Goal: Book appointment/travel/reservation

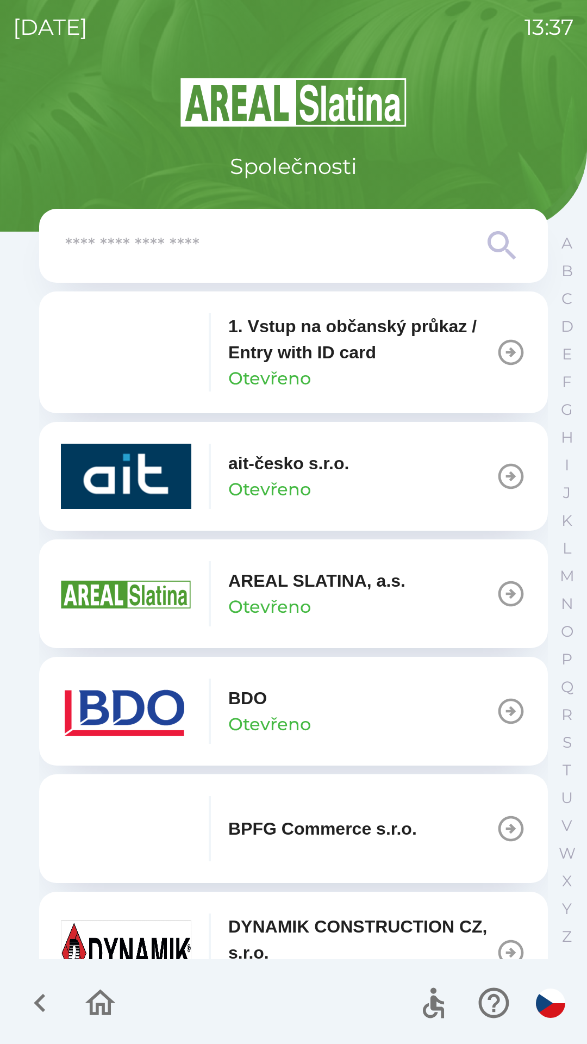
click at [286, 485] on p "Otevřeno" at bounding box center [269, 489] width 83 height 26
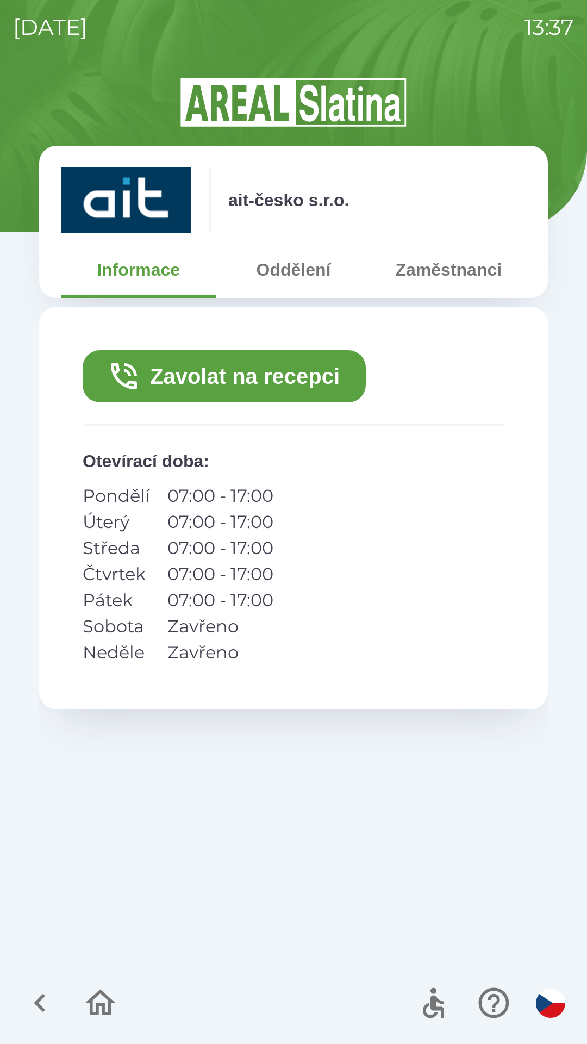
click at [250, 375] on button "Zavolat na recepci" at bounding box center [224, 376] width 283 height 52
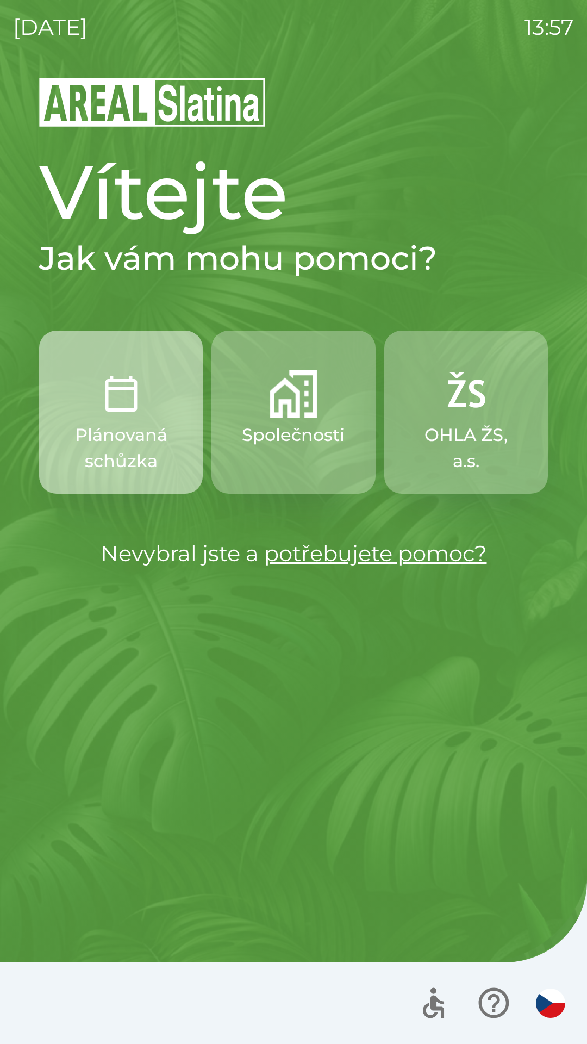
click at [130, 424] on p "Plánovaná schůzka" at bounding box center [120, 448] width 111 height 52
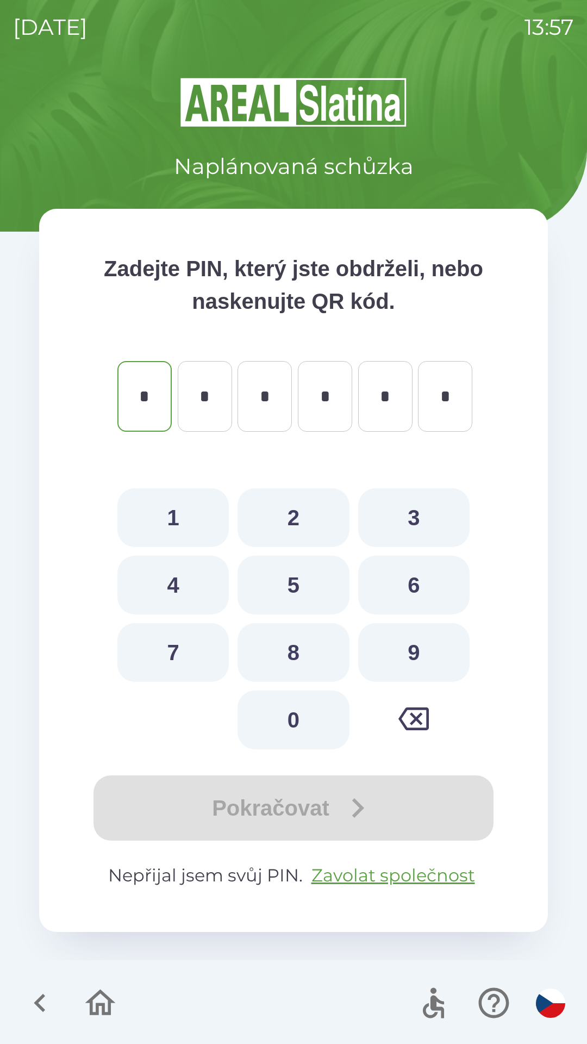
click at [87, 1006] on icon "button" at bounding box center [100, 1003] width 36 height 36
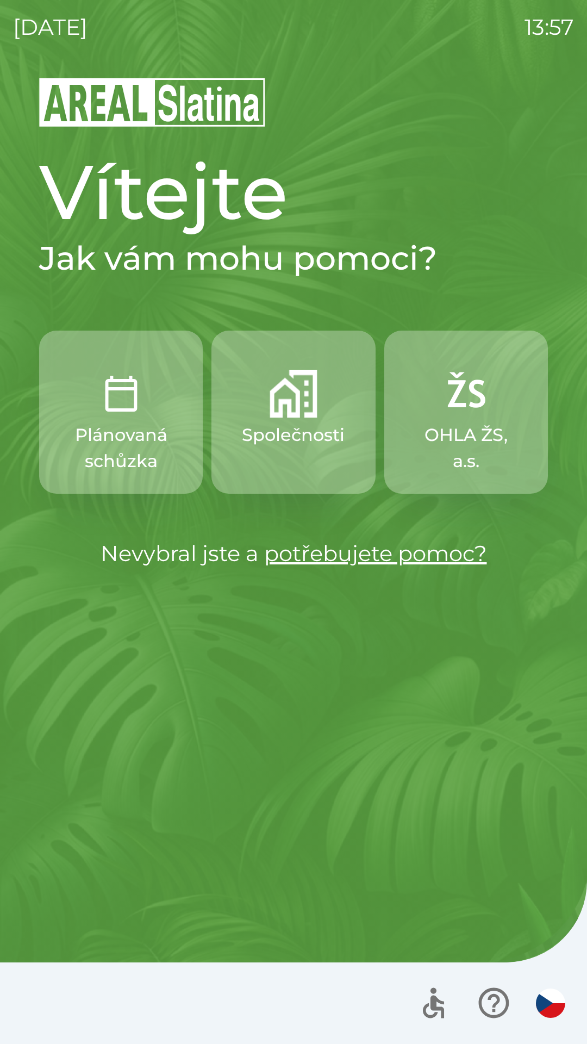
click at [272, 432] on p "Společnosti" at bounding box center [293, 435] width 103 height 26
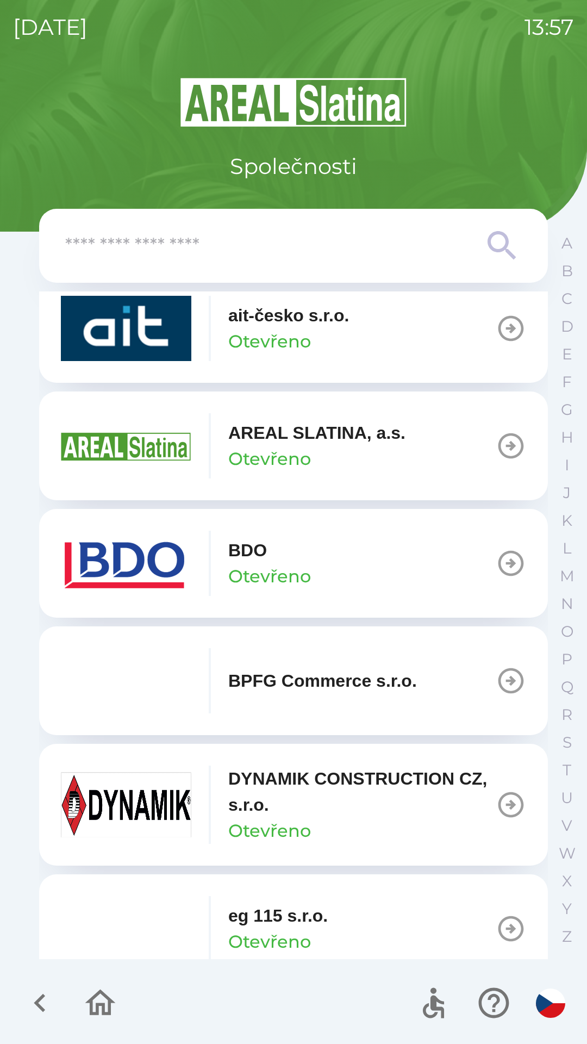
scroll to position [151, 0]
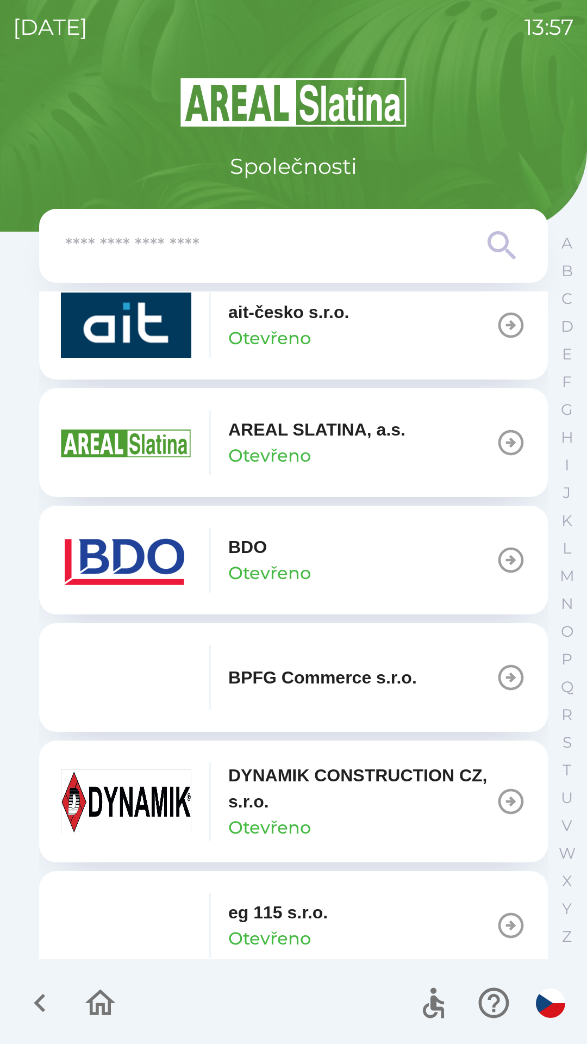
click at [265, 558] on p "BDO" at bounding box center [247, 547] width 39 height 26
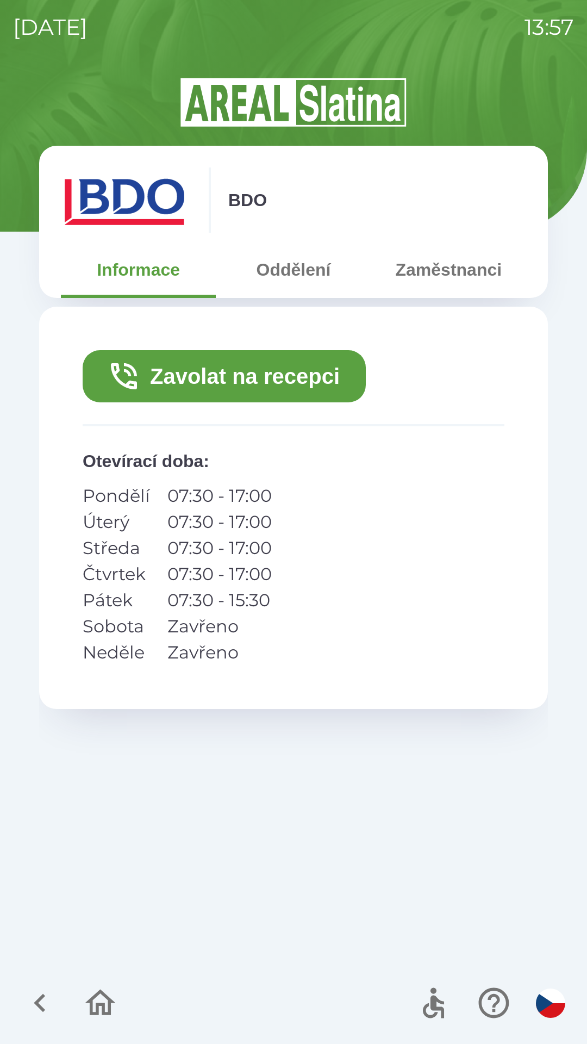
click at [228, 374] on button "Zavolat na recepci" at bounding box center [224, 376] width 283 height 52
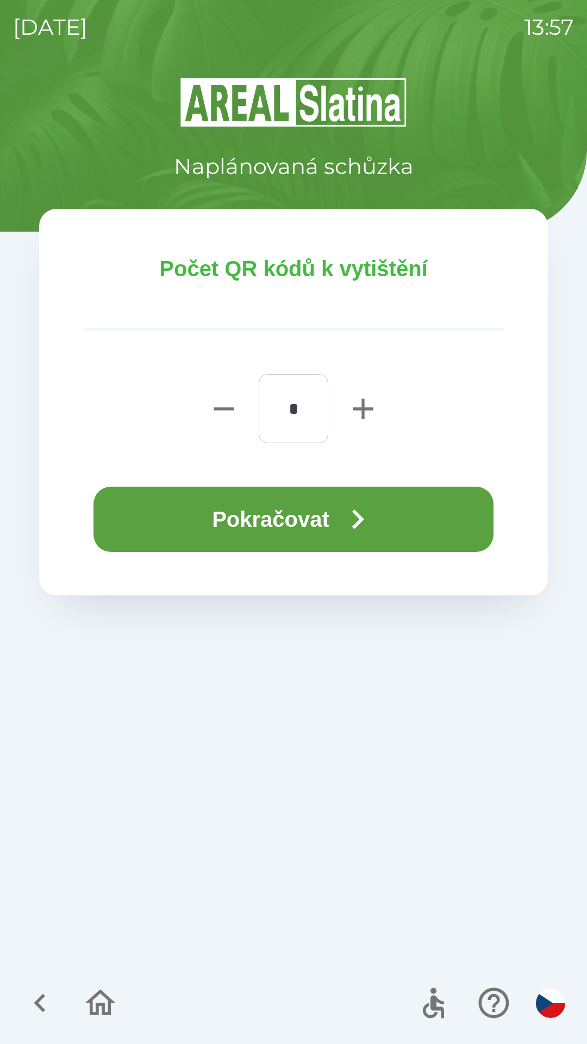
click at [363, 507] on icon "button" at bounding box center [357, 519] width 39 height 39
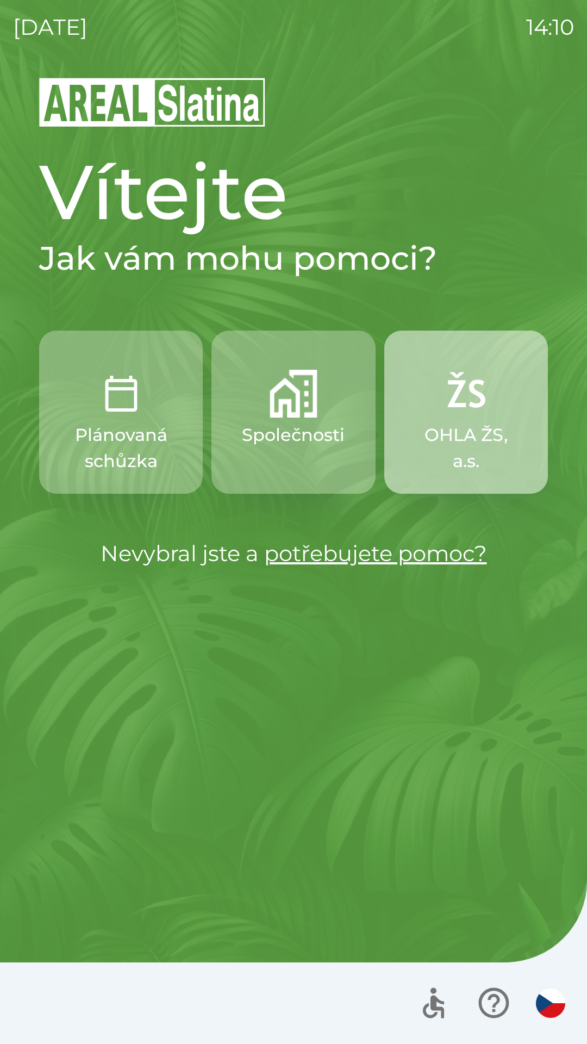
click at [460, 401] on img "button" at bounding box center [466, 394] width 48 height 48
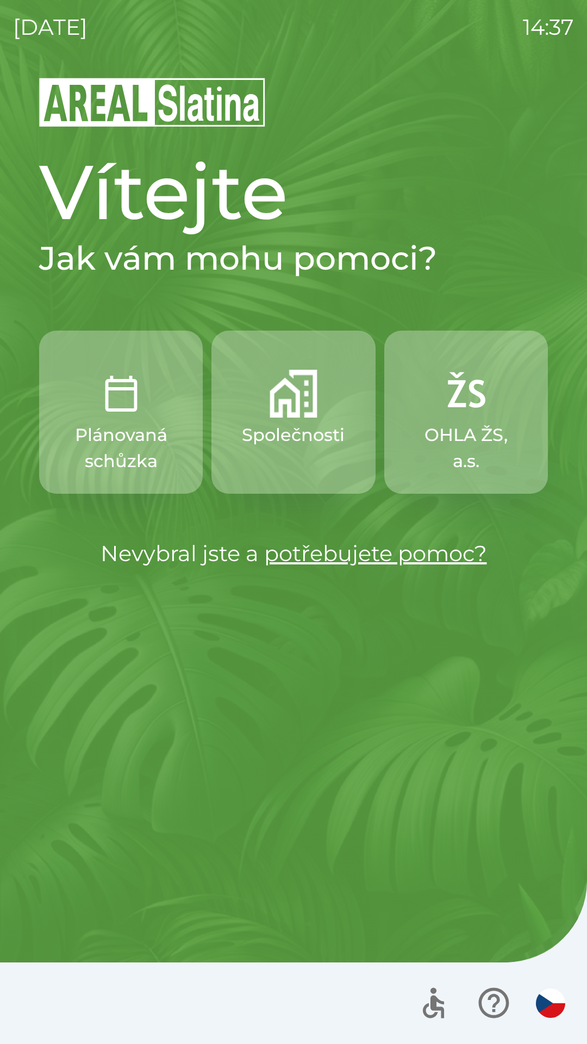
click at [130, 452] on p "Plánovaná schůzka" at bounding box center [120, 448] width 111 height 52
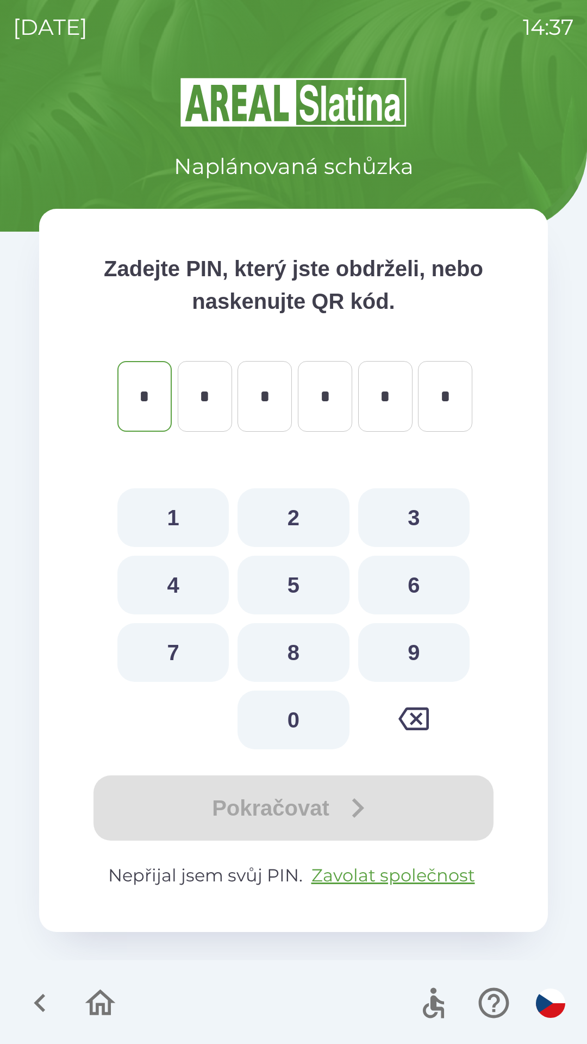
click at [23, 997] on icon "button" at bounding box center [40, 1003] width 36 height 36
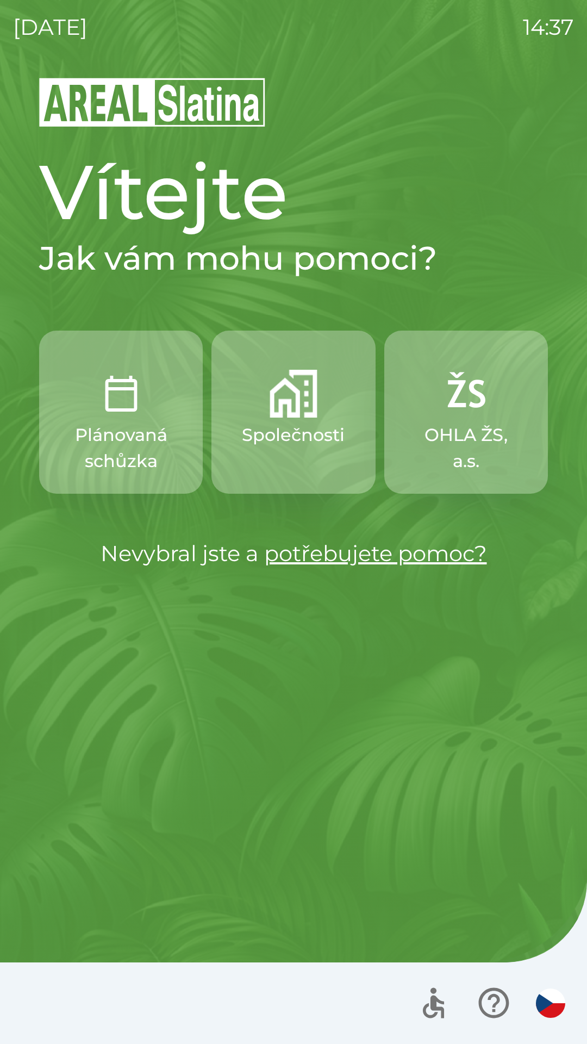
click at [307, 409] on img "button" at bounding box center [294, 394] width 48 height 48
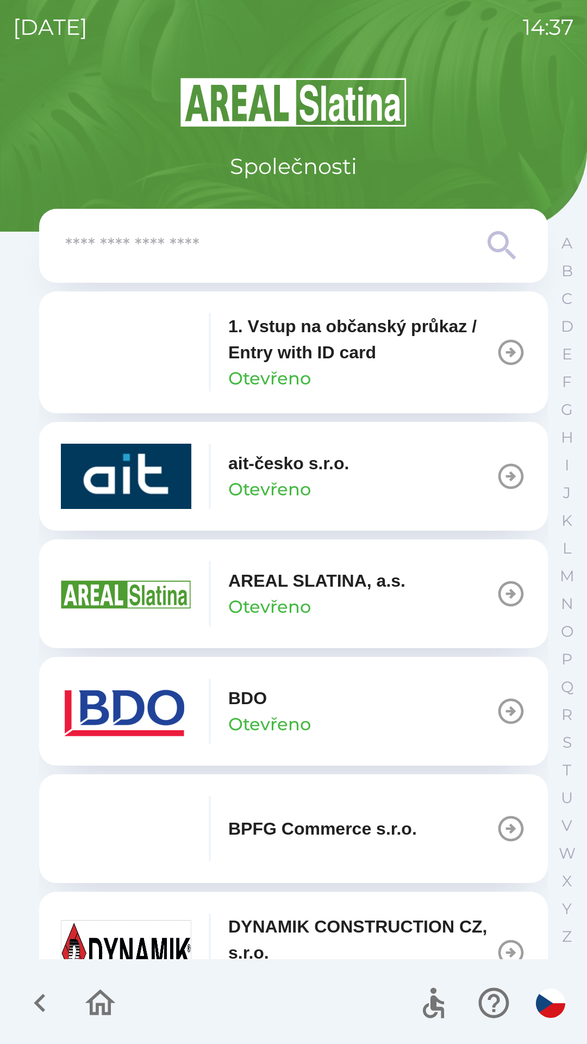
click at [299, 580] on p "AREAL SLATINA, a.s." at bounding box center [316, 581] width 177 height 26
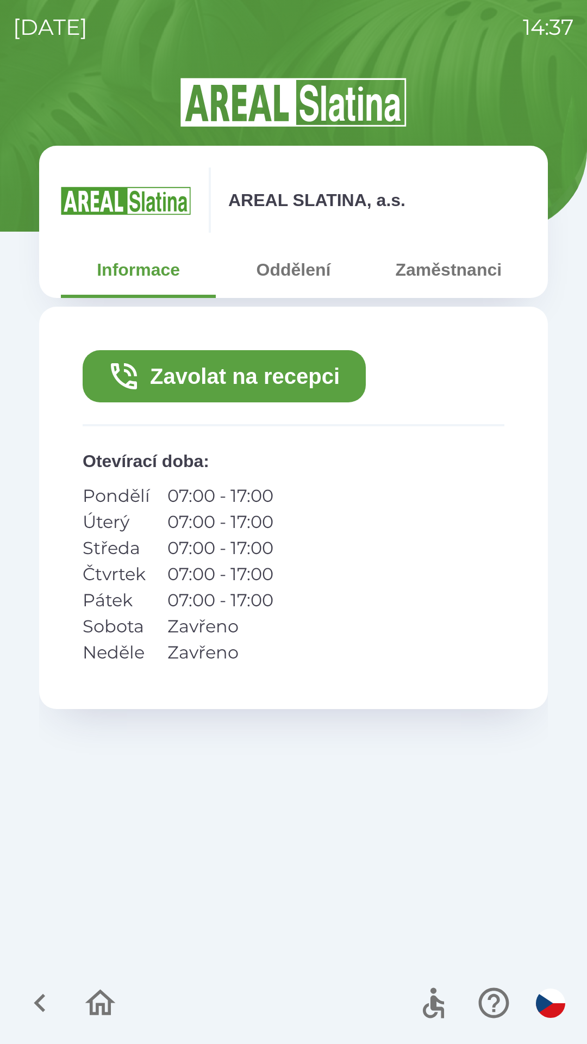
click at [287, 375] on button "Zavolat na recepci" at bounding box center [224, 376] width 283 height 52
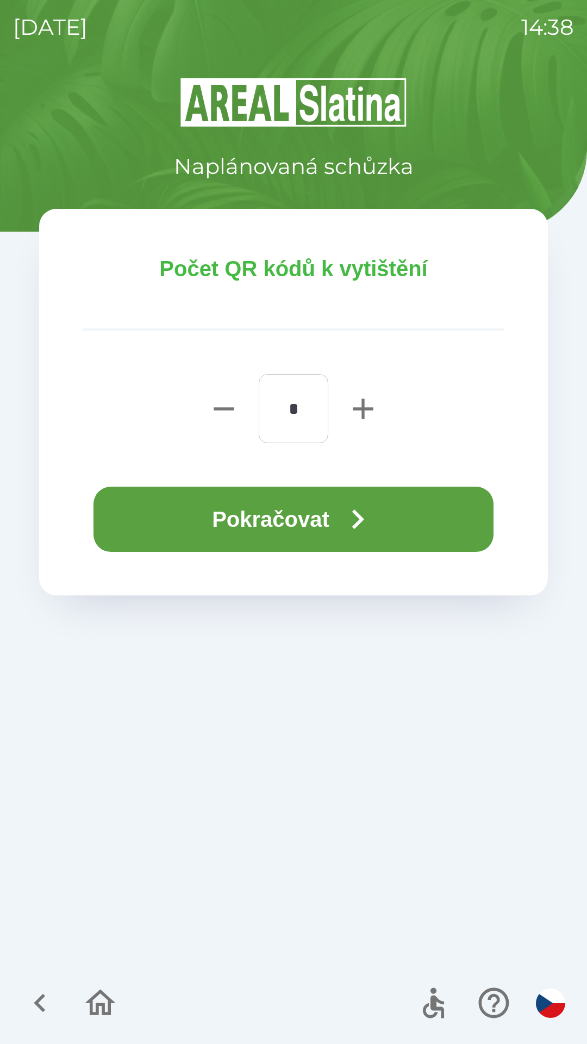
click at [344, 509] on icon "button" at bounding box center [357, 519] width 39 height 39
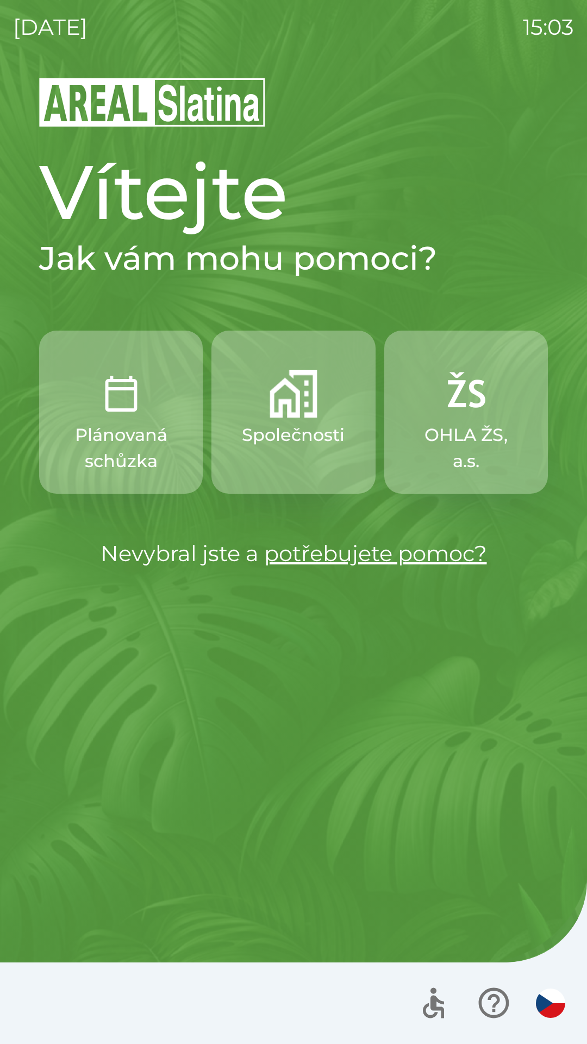
click at [309, 419] on button "Společnosti" at bounding box center [293, 412] width 164 height 163
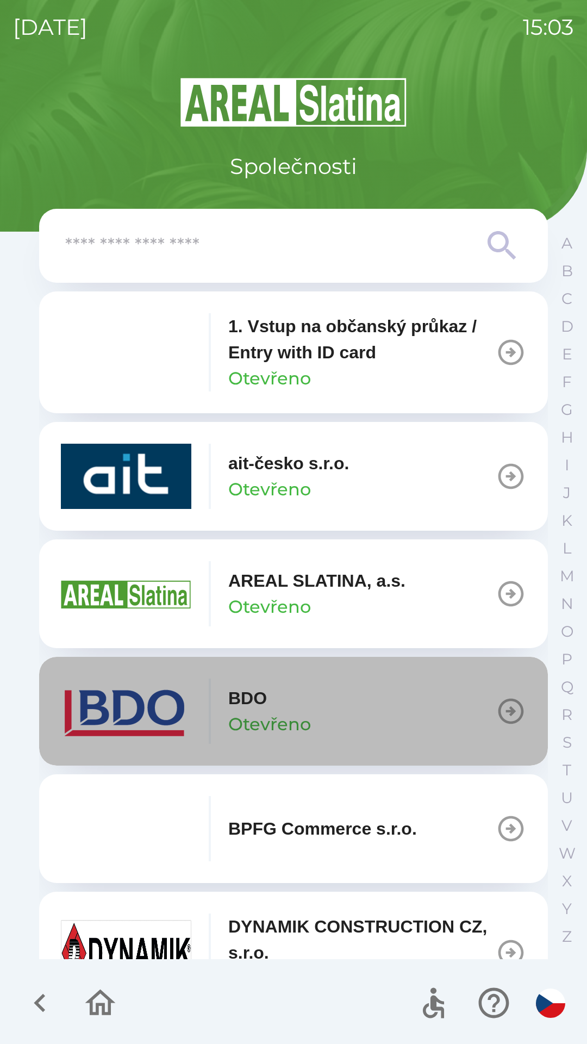
click at [499, 711] on icon "button" at bounding box center [512, 712] width 26 height 26
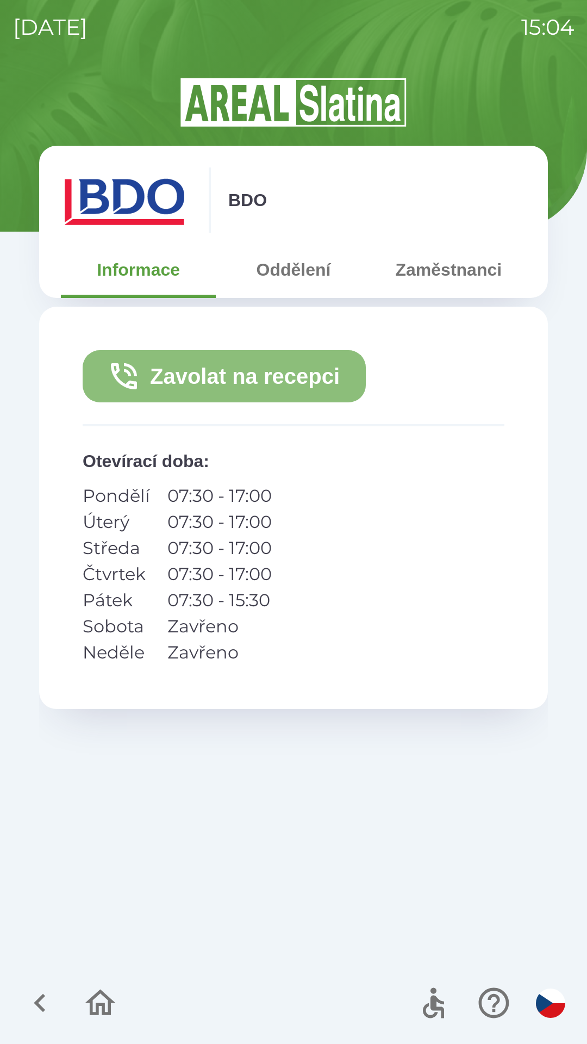
click at [273, 382] on button "Zavolat na recepci" at bounding box center [224, 376] width 283 height 52
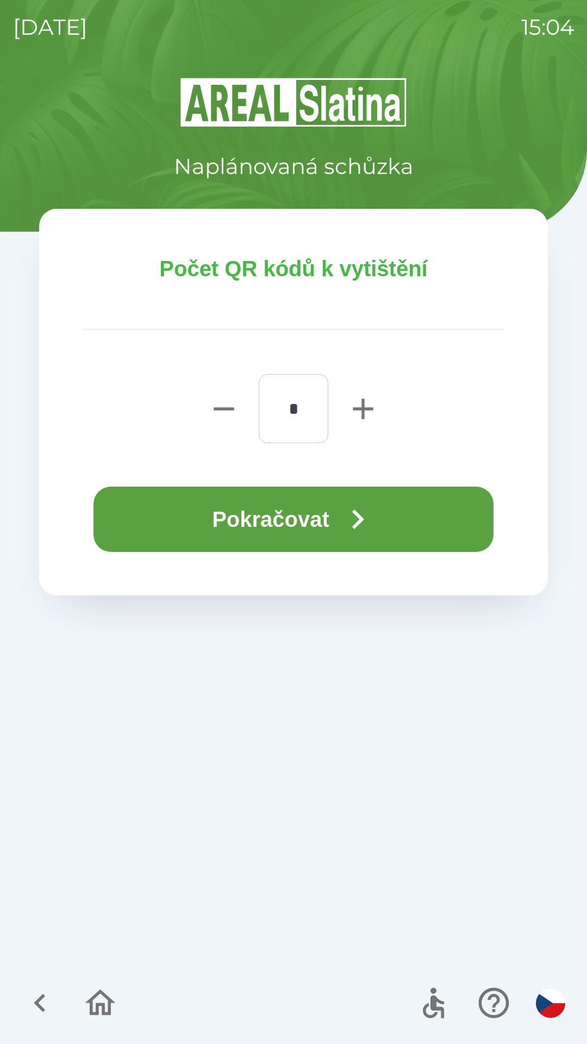
click at [274, 520] on button "Pokračovat" at bounding box center [294, 519] width 400 height 65
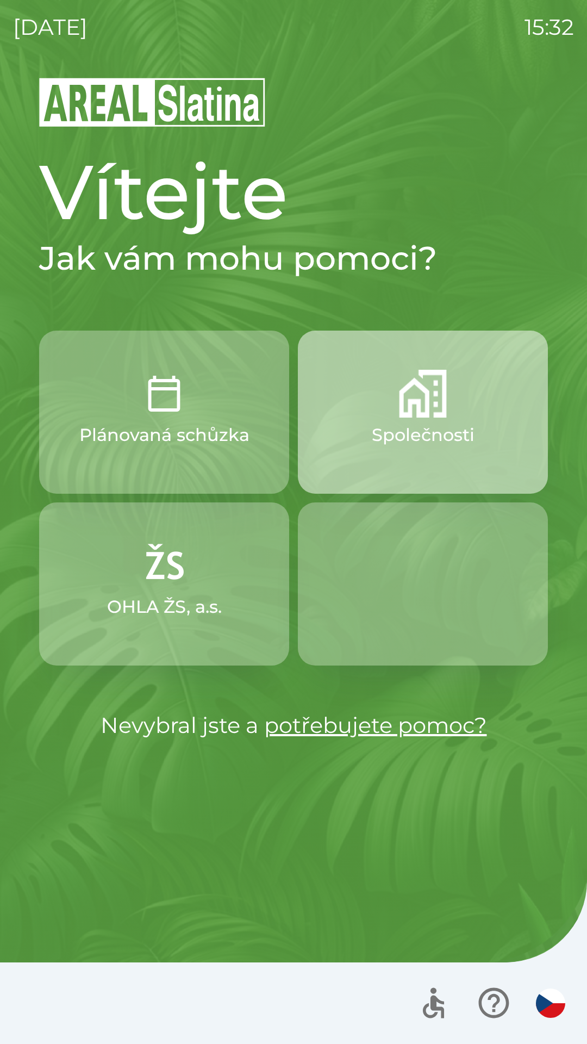
click at [442, 446] on p "Společnosti" at bounding box center [423, 435] width 103 height 26
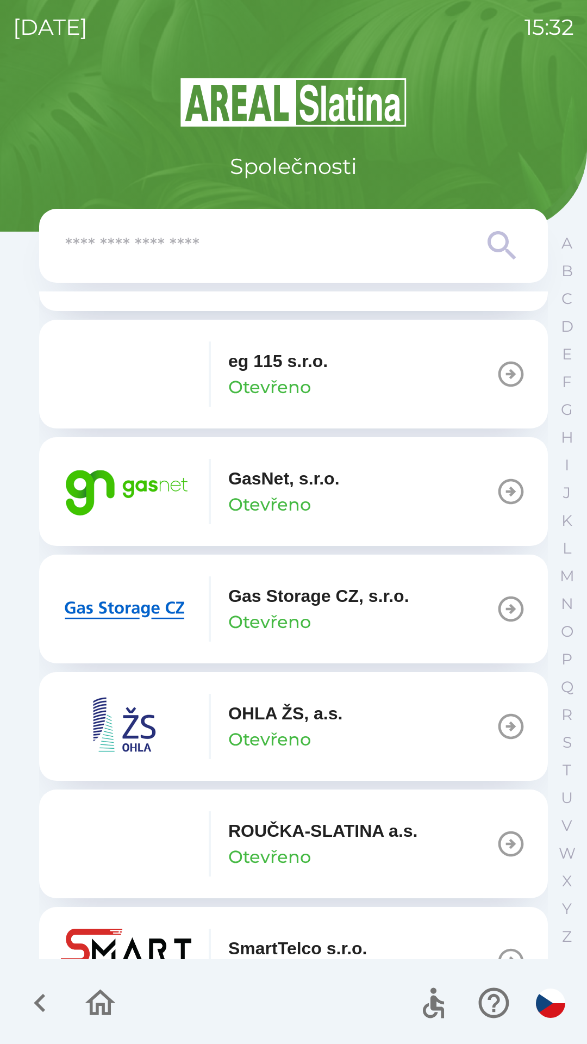
scroll to position [705, 0]
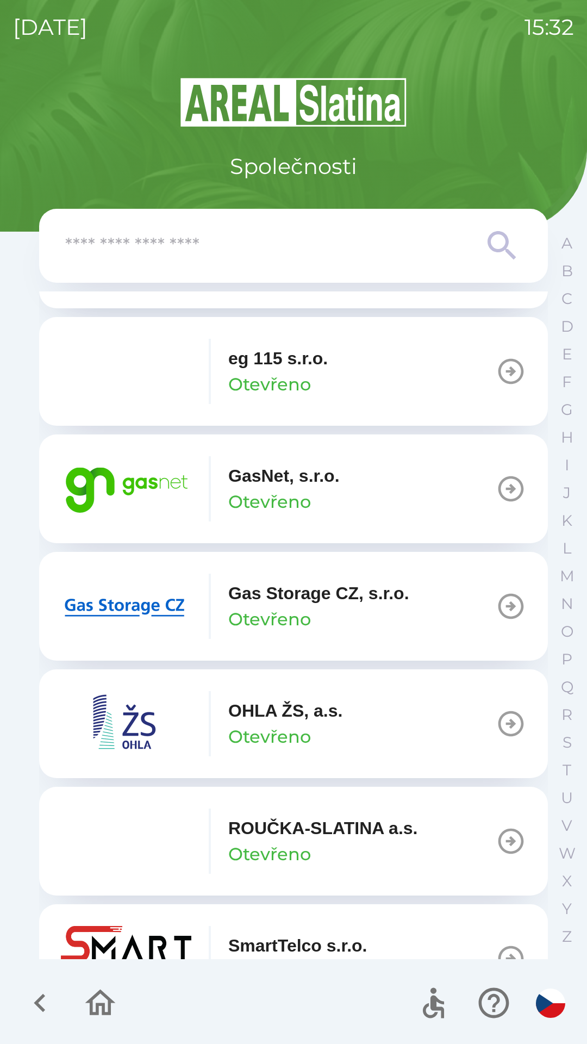
click at [496, 488] on icon "button" at bounding box center [511, 489] width 30 height 30
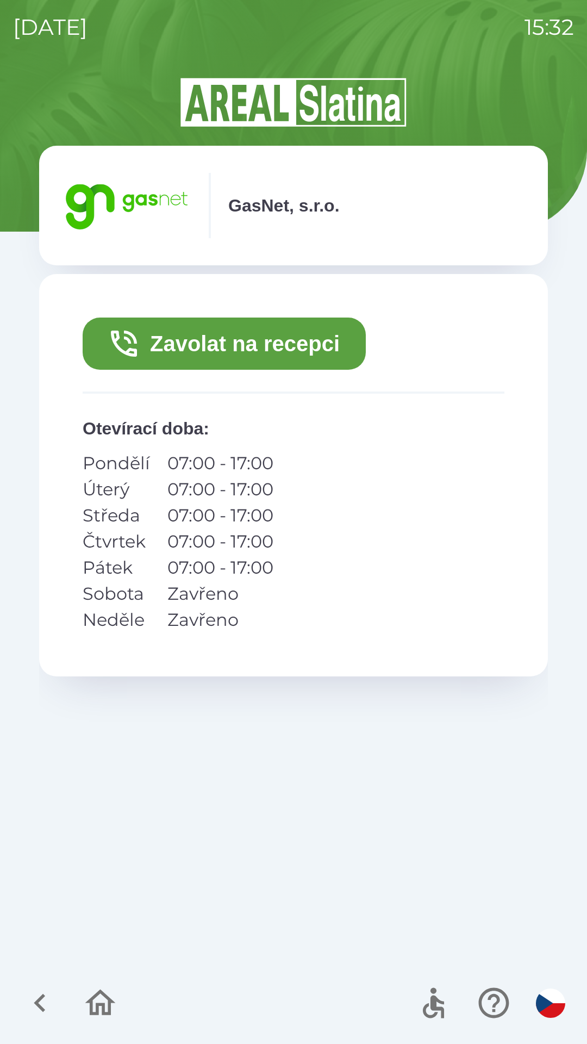
click at [296, 341] on button "Zavolat na recepci" at bounding box center [224, 344] width 283 height 52
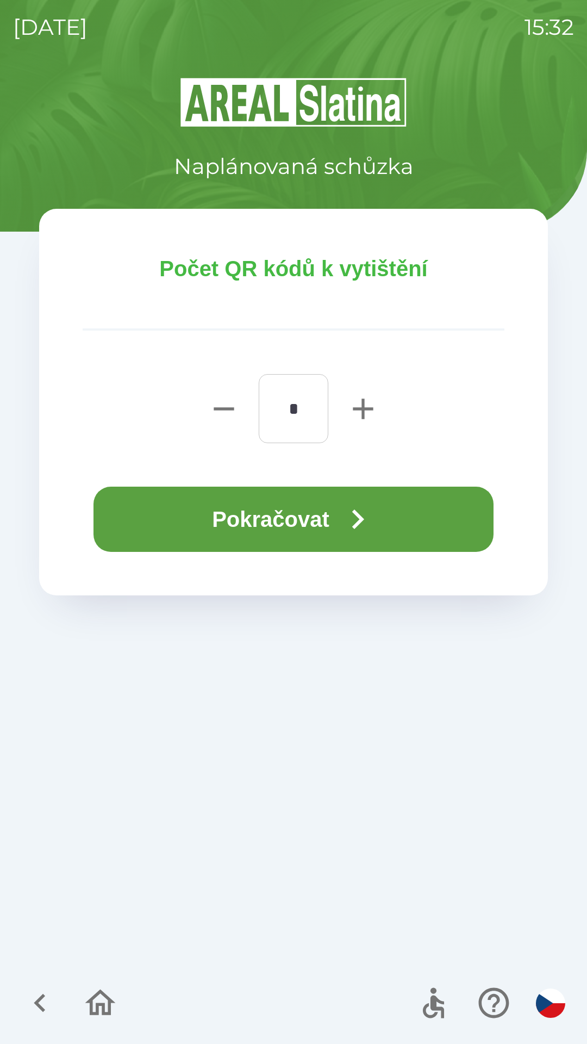
click at [340, 524] on button "Pokračovat" at bounding box center [294, 519] width 400 height 65
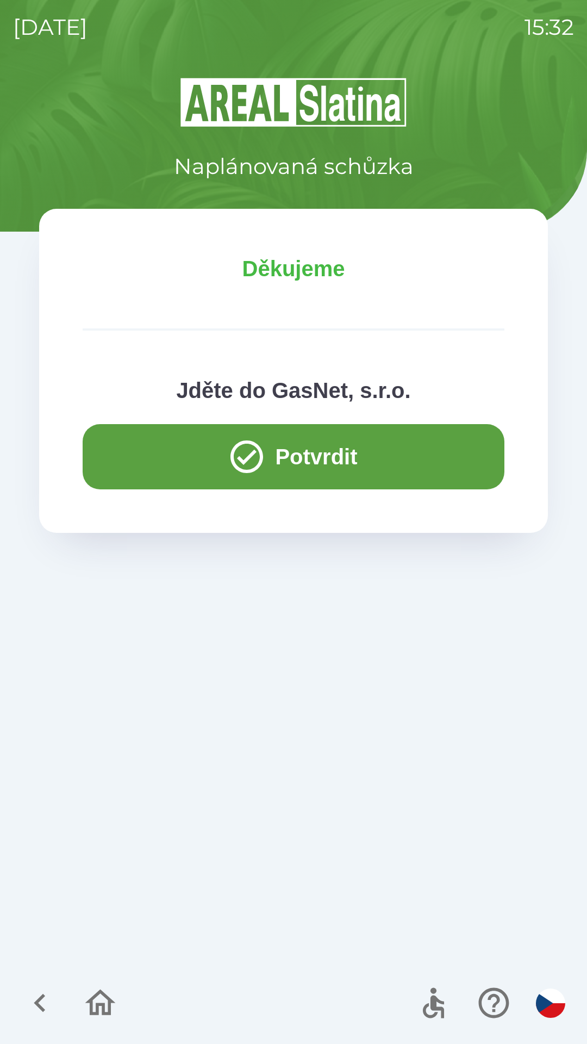
click at [356, 464] on button "Potvrdit" at bounding box center [294, 456] width 422 height 65
